Goal: Transaction & Acquisition: Obtain resource

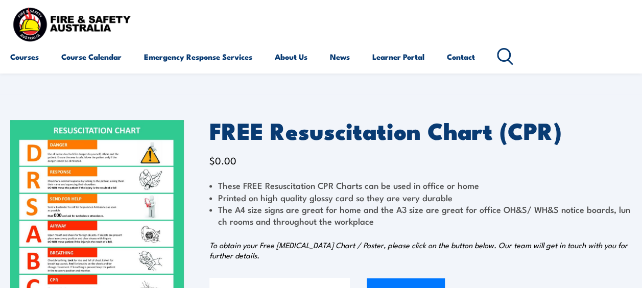
click at [127, 206] on img at bounding box center [97, 242] width 174 height 244
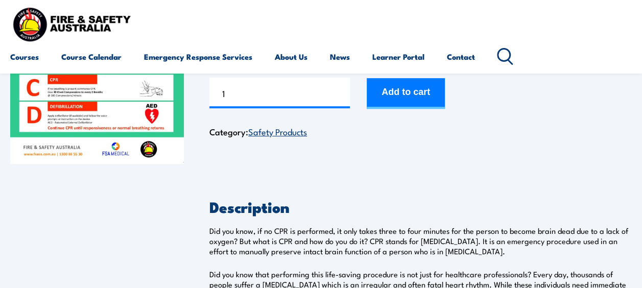
scroll to position [203, 0]
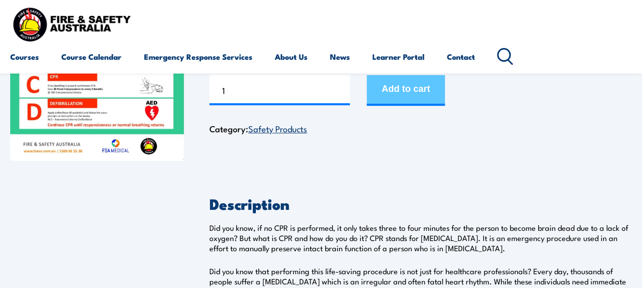
click at [397, 86] on button "Add to cart" at bounding box center [406, 90] width 78 height 31
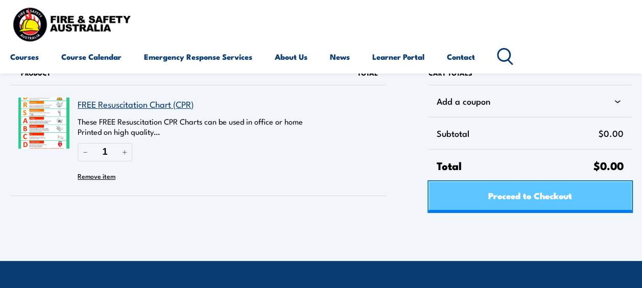
click at [515, 188] on span "Proceed to Checkout" at bounding box center [530, 195] width 84 height 27
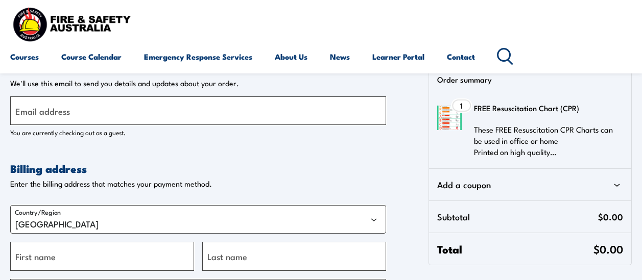
select select "VIC"
